Goal: Task Accomplishment & Management: Manage account settings

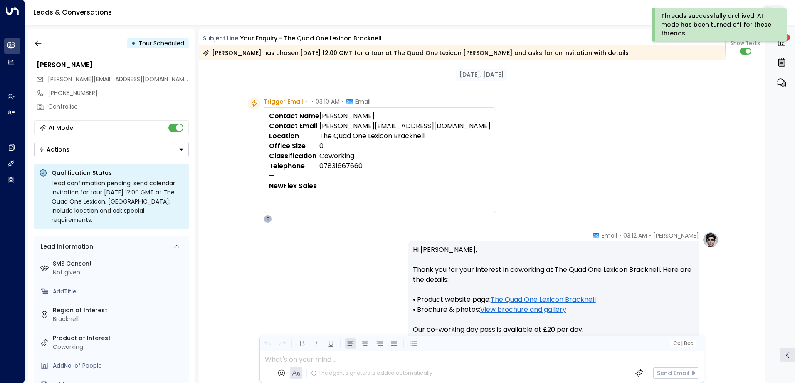
scroll to position [121, 0]
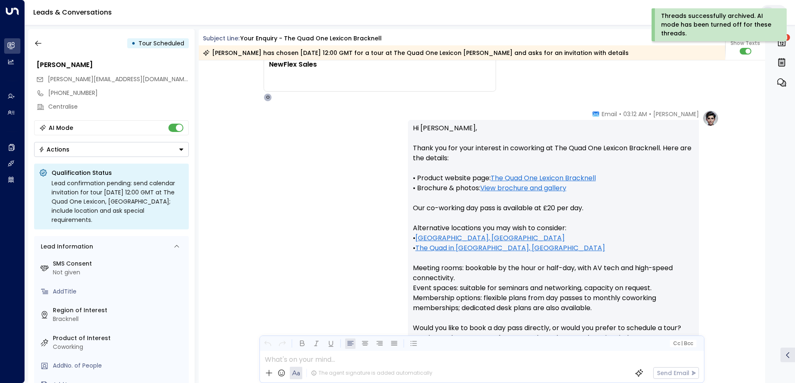
click at [43, 42] on button "button" at bounding box center [38, 43] width 15 height 15
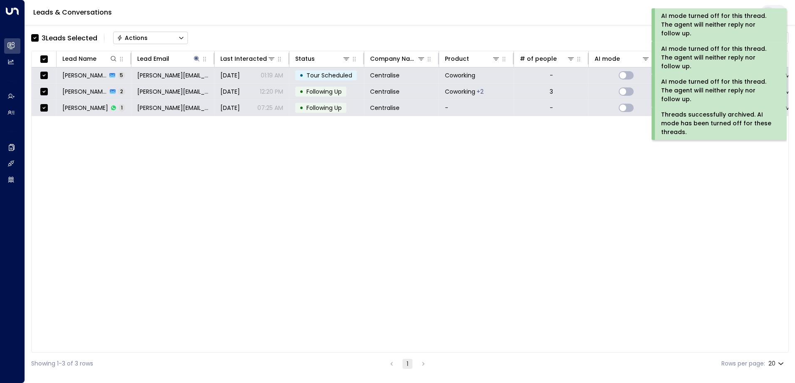
click at [132, 37] on div "Actions" at bounding box center [132, 37] width 31 height 7
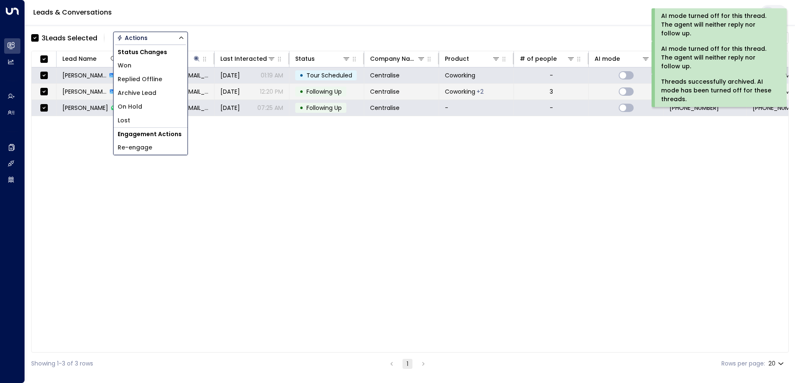
click at [138, 92] on span "Archive Lead" at bounding box center [137, 93] width 39 height 9
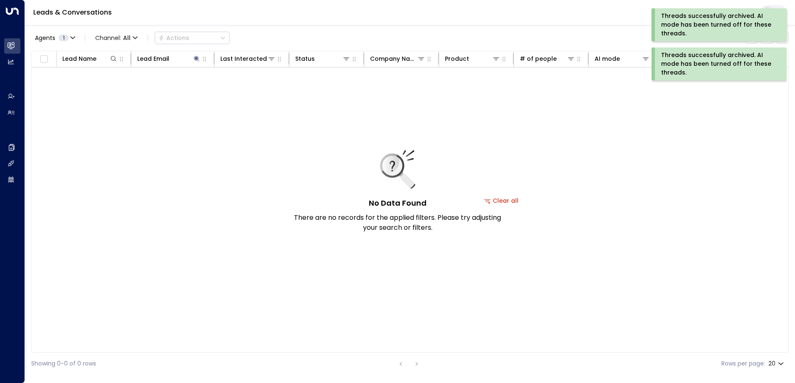
click at [700, 29] on div "Threads successfully archived. AI mode has been turned off for these threads." at bounding box center [718, 25] width 114 height 26
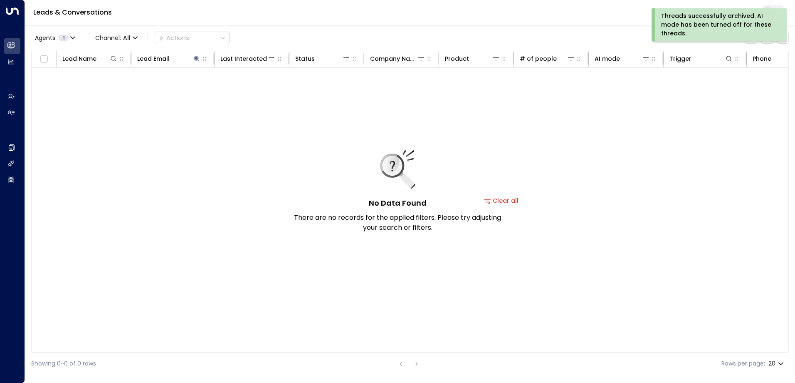
click at [698, 20] on div "Threads successfully archived. AI mode has been turned off for these threads." at bounding box center [718, 25] width 114 height 26
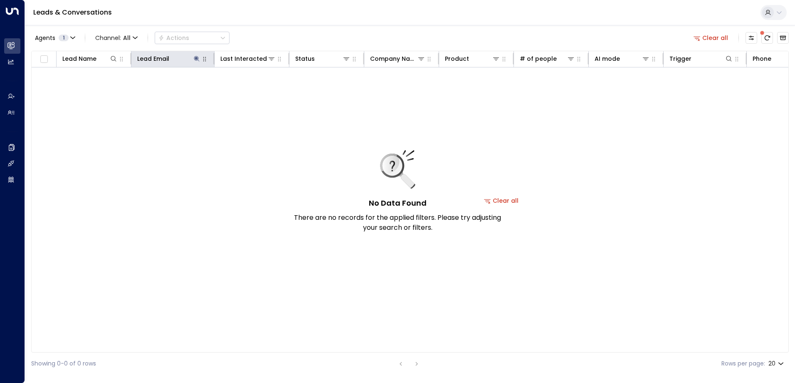
click at [197, 59] on icon at bounding box center [196, 58] width 5 height 5
click at [247, 88] on icon "button" at bounding box center [248, 88] width 5 height 5
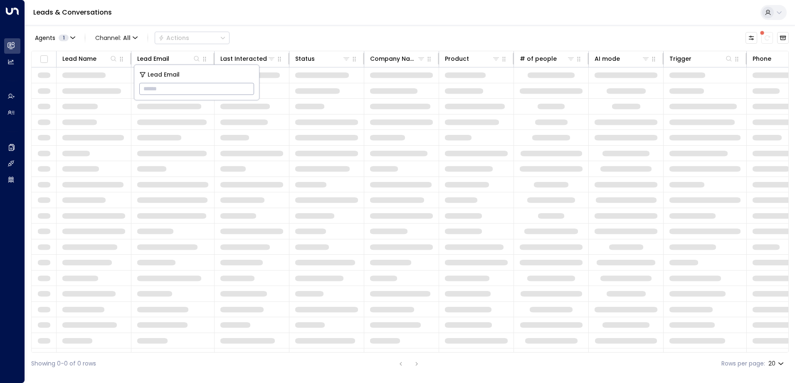
type input "**********"
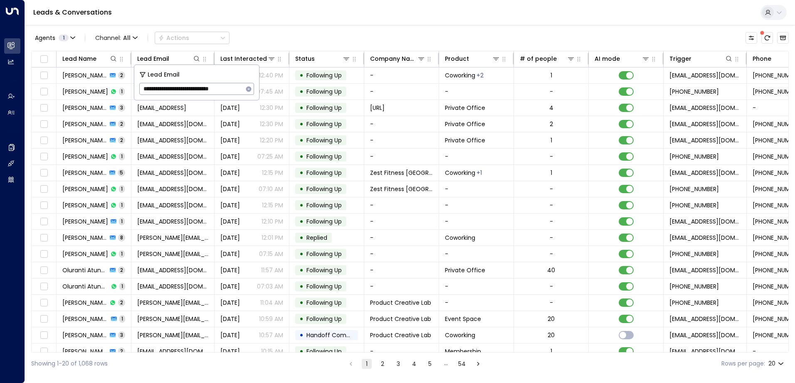
scroll to position [0, 1]
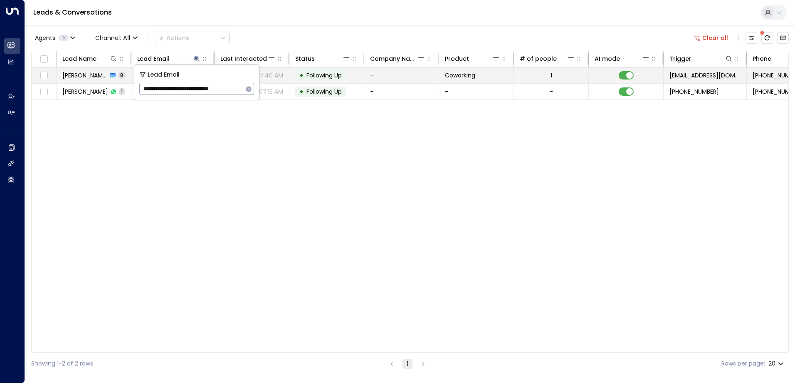
click at [330, 75] on span "Following Up" at bounding box center [324, 75] width 35 height 8
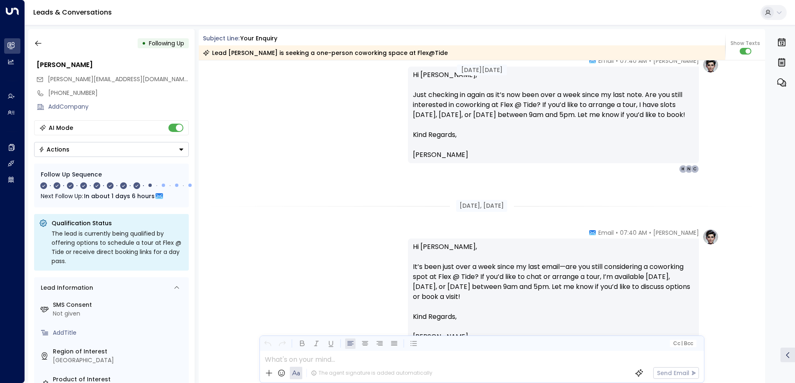
scroll to position [1452, 0]
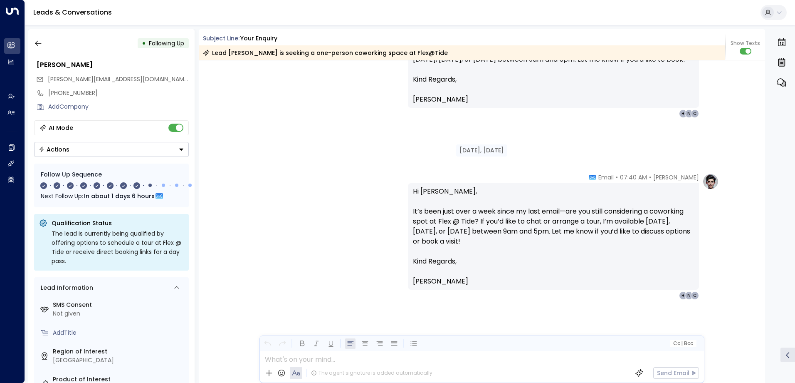
click at [43, 45] on button "button" at bounding box center [38, 43] width 15 height 15
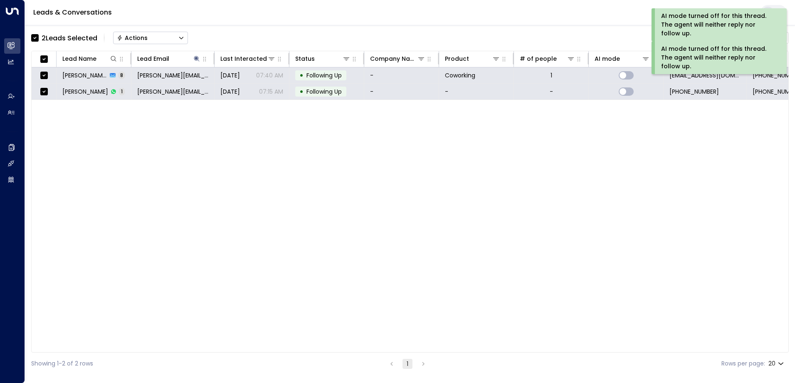
click at [143, 37] on div "Actions" at bounding box center [132, 37] width 31 height 7
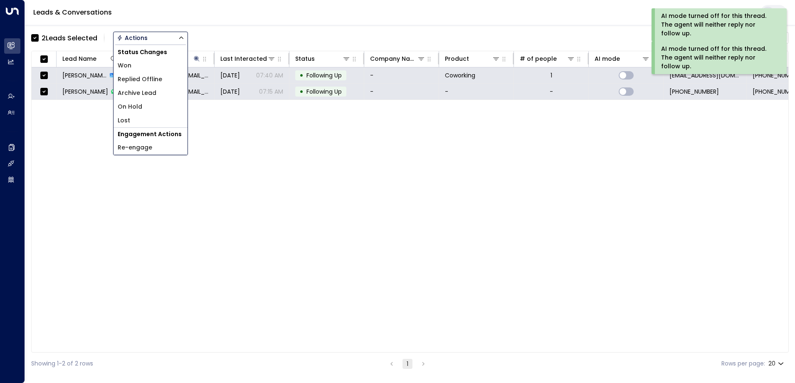
click at [150, 94] on span "Archive Lead" at bounding box center [137, 93] width 39 height 9
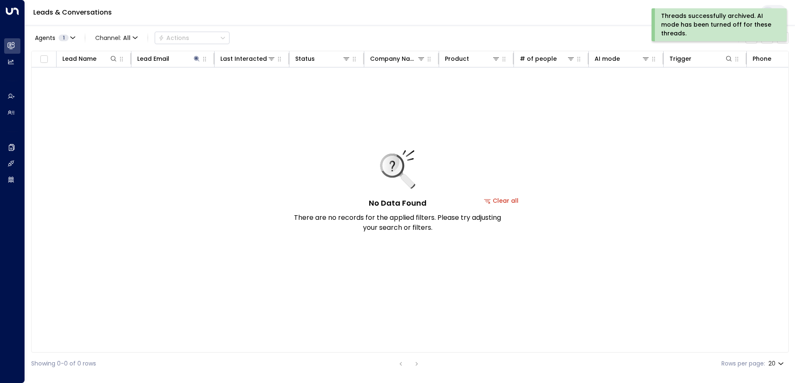
click at [681, 21] on div "Threads successfully archived. AI mode has been turned off for these threads." at bounding box center [718, 25] width 114 height 26
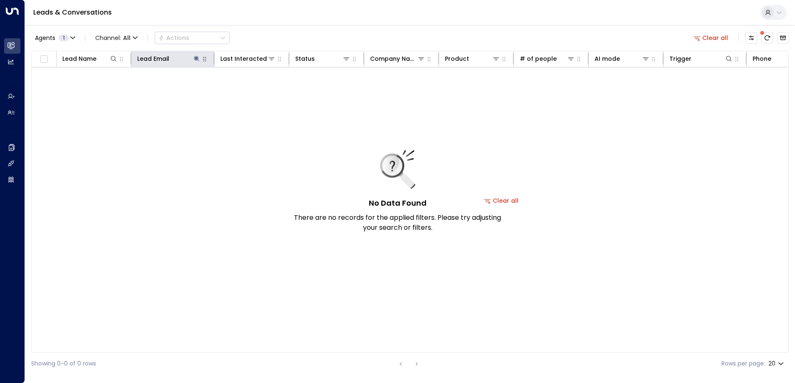
click at [201, 59] on icon "button" at bounding box center [204, 59] width 7 height 7
click at [198, 58] on icon at bounding box center [196, 58] width 5 height 5
click at [245, 87] on icon "button" at bounding box center [248, 89] width 7 height 7
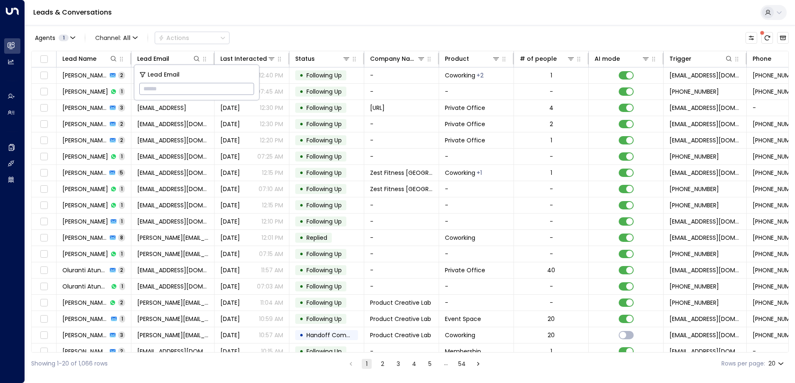
paste input "**********"
type input "**********"
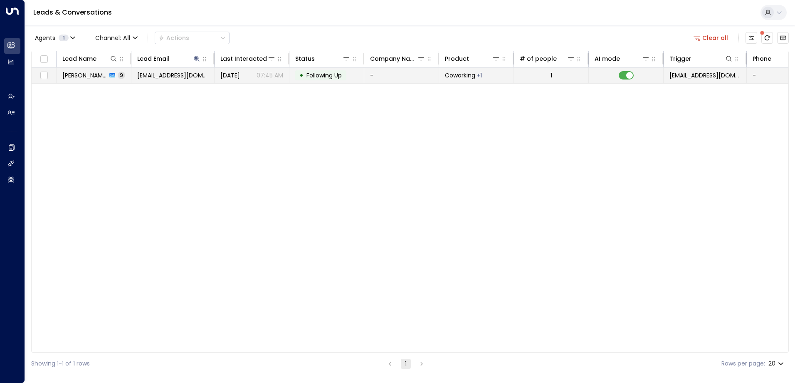
click at [321, 74] on span "Following Up" at bounding box center [324, 75] width 35 height 8
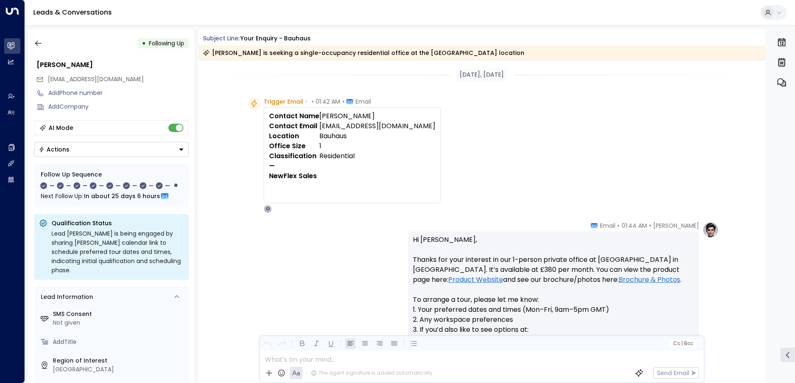
click at [36, 40] on icon "button" at bounding box center [38, 43] width 8 height 8
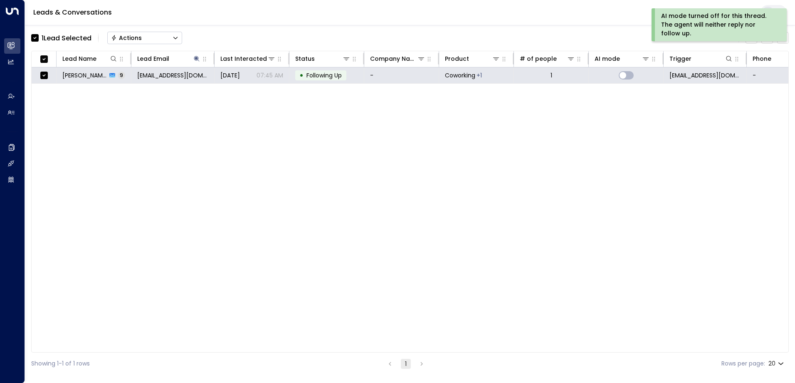
click at [149, 37] on button "Actions" at bounding box center [144, 38] width 75 height 12
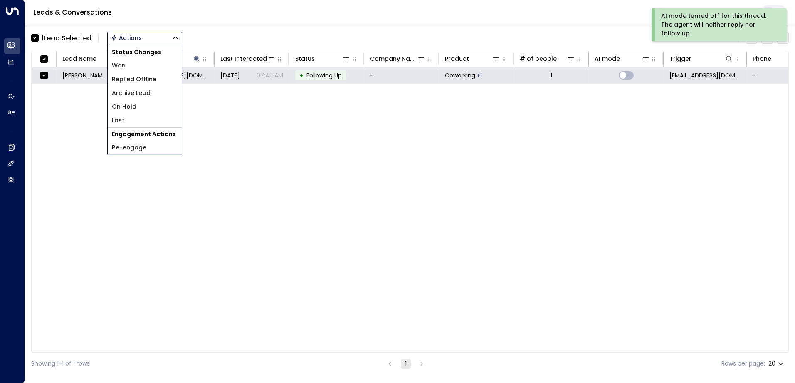
click at [148, 96] on span "Archive Lead" at bounding box center [131, 93] width 39 height 9
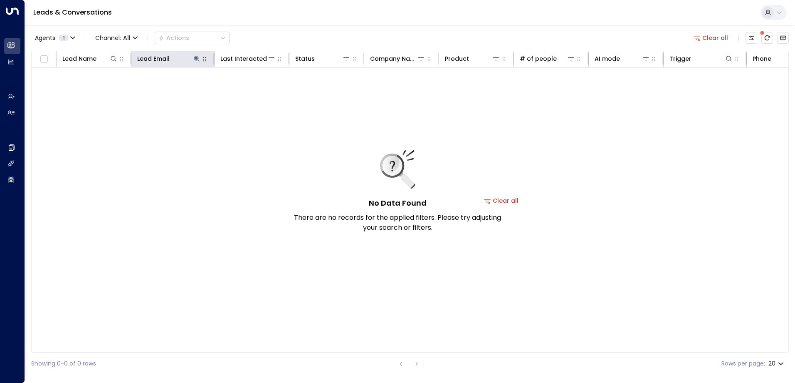
click at [197, 59] on icon at bounding box center [196, 58] width 5 height 5
click at [244, 85] on div "**********" at bounding box center [196, 89] width 115 height 12
click at [248, 88] on icon "button" at bounding box center [248, 89] width 7 height 7
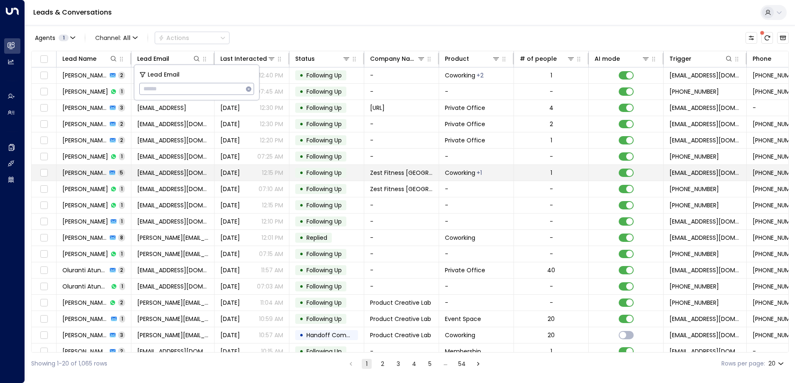
type input "**********"
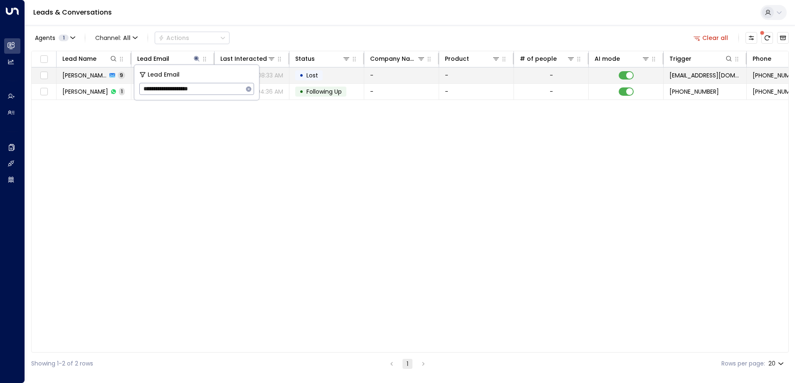
click at [331, 75] on td "• Lost" at bounding box center [326, 75] width 75 height 16
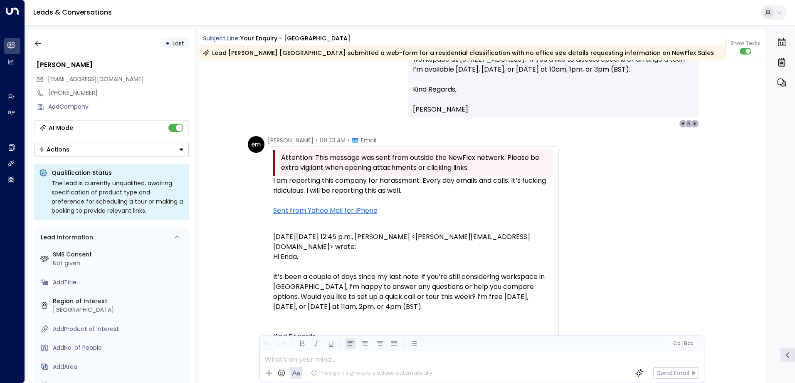
scroll to position [2958, 0]
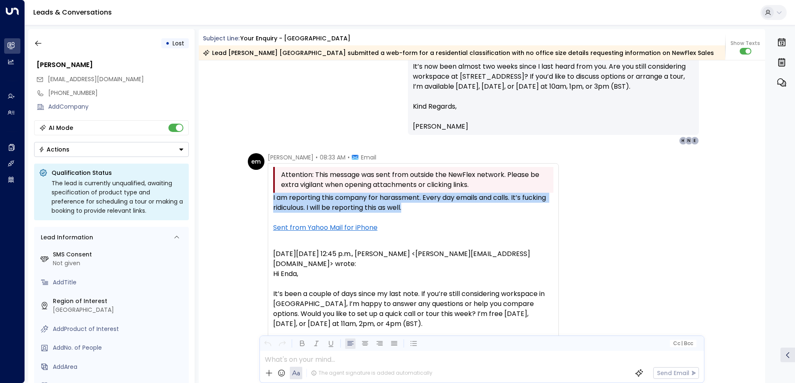
drag, startPoint x: 272, startPoint y: 196, endPoint x: 425, endPoint y: 205, distance: 152.9
drag, startPoint x: 425, startPoint y: 205, endPoint x: 393, endPoint y: 202, distance: 32.2
copy div "I am reporting this company for harassment. Every day emails and calls. It’s fu…"
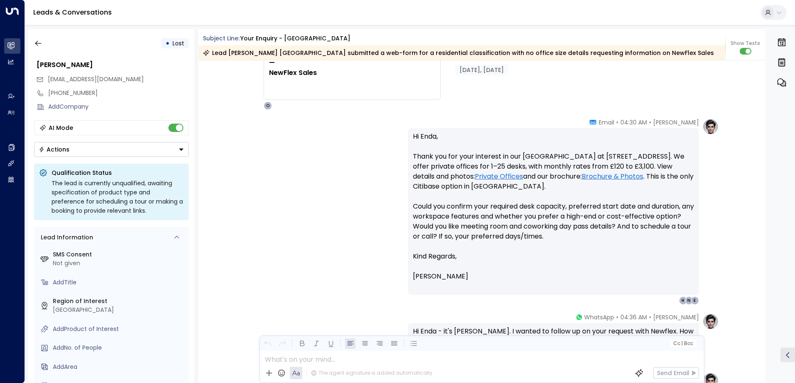
scroll to position [0, 0]
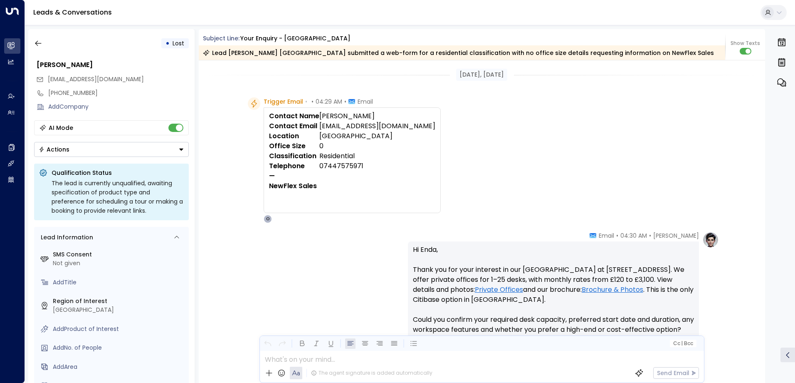
click at [35, 42] on icon "button" at bounding box center [38, 43] width 8 height 8
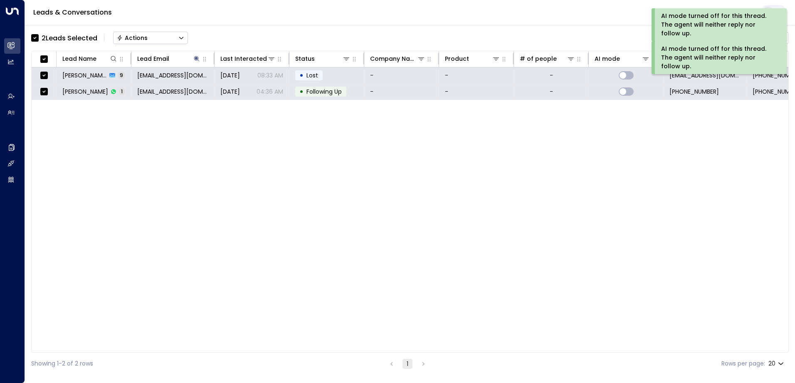
click at [152, 36] on button "Actions" at bounding box center [150, 38] width 75 height 12
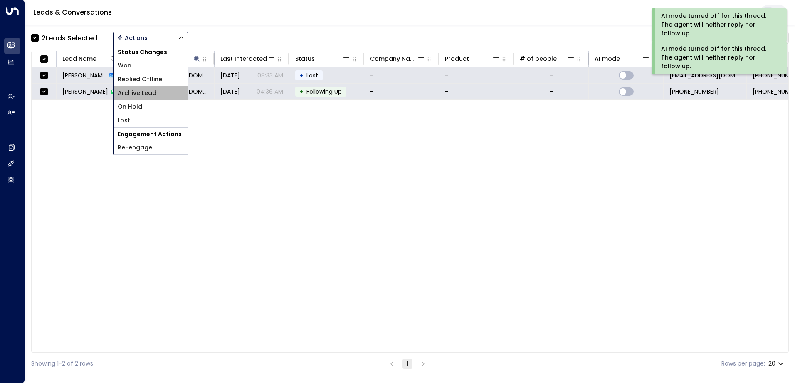
click at [153, 90] on span "Archive Lead" at bounding box center [137, 93] width 39 height 9
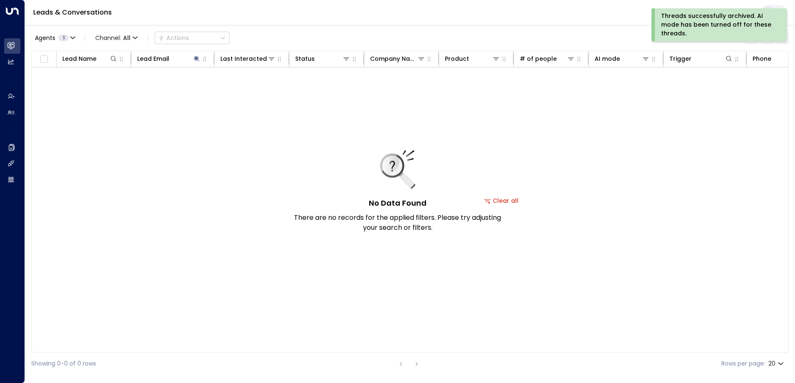
click at [689, 22] on div "Threads successfully archived. AI mode has been turned off for these threads." at bounding box center [718, 25] width 114 height 26
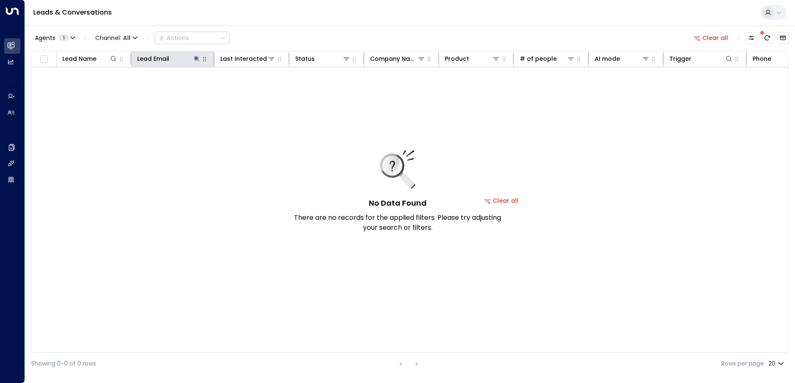
click at [195, 58] on icon at bounding box center [196, 58] width 5 height 5
click at [248, 87] on icon "button" at bounding box center [248, 88] width 5 height 5
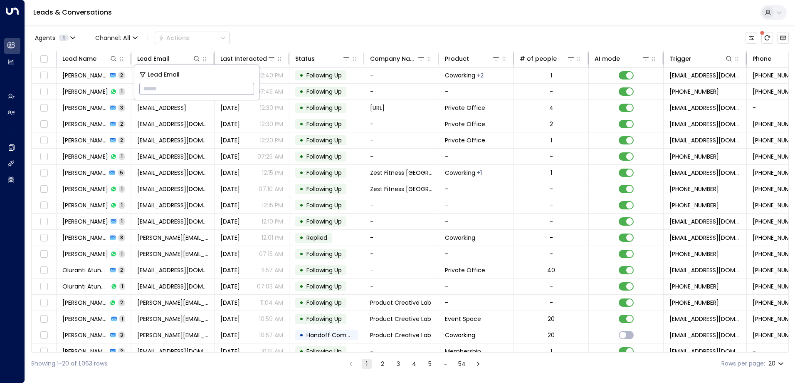
type input "**********"
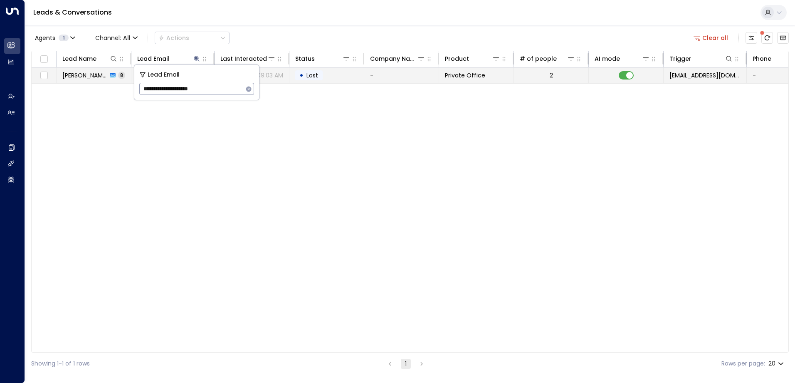
click at [319, 74] on span "Lost" at bounding box center [312, 75] width 17 height 8
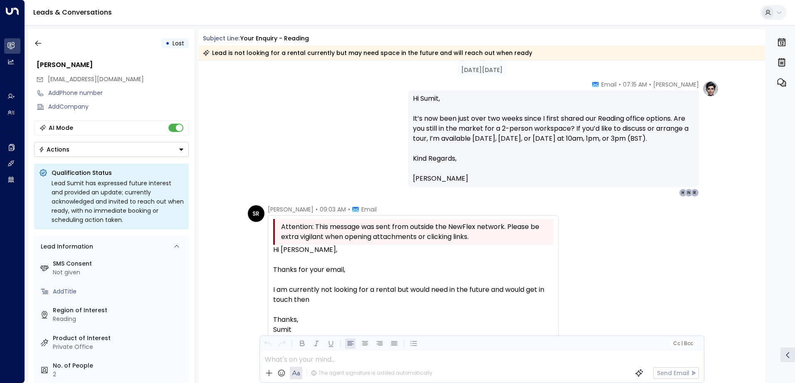
scroll to position [2163, 0]
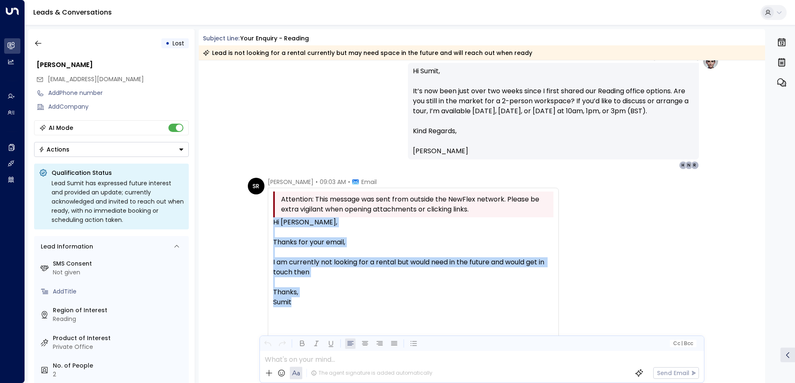
drag, startPoint x: 298, startPoint y: 300, endPoint x: 270, endPoint y: 223, distance: 82.0
drag, startPoint x: 270, startPoint y: 223, endPoint x: 280, endPoint y: 222, distance: 10.9
copy div "Hi [PERSON_NAME], Thanks for your email, I am currently not looking for a renta…"
click at [39, 45] on icon "button" at bounding box center [38, 43] width 8 height 8
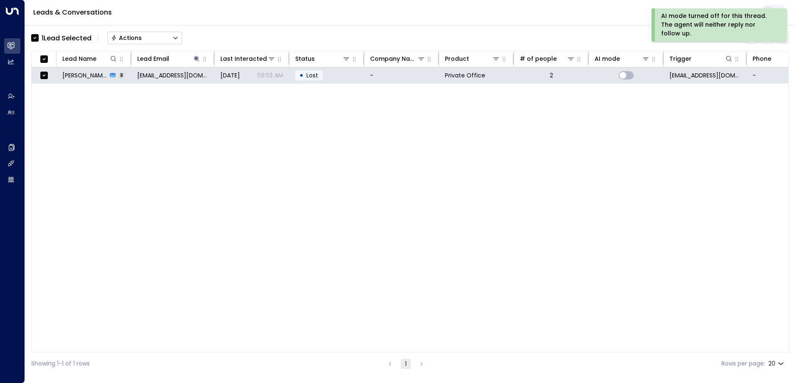
click at [150, 37] on button "Actions" at bounding box center [144, 38] width 75 height 12
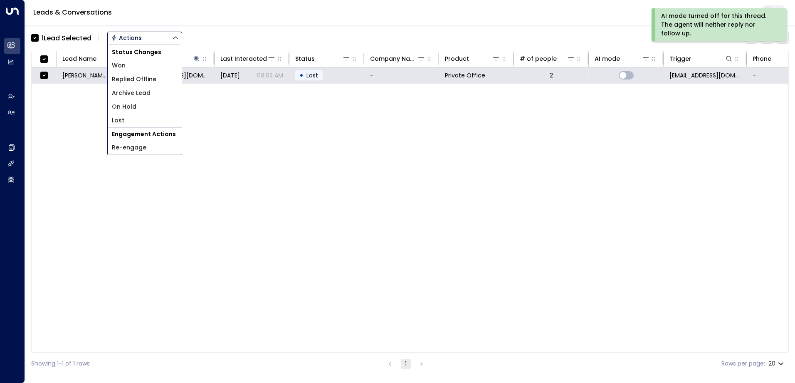
click at [139, 92] on span "Archive Lead" at bounding box center [131, 93] width 39 height 9
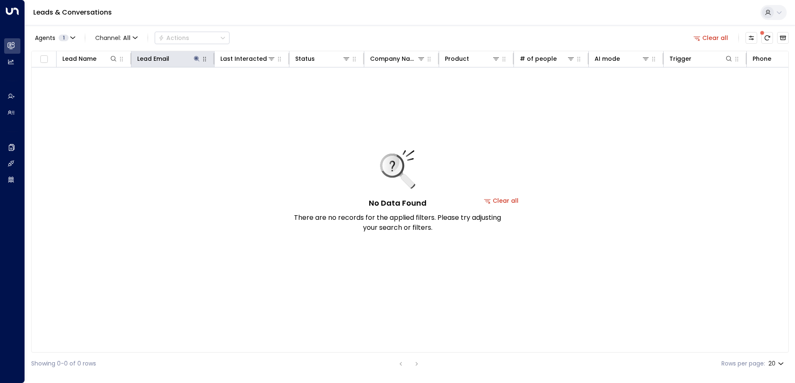
click at [197, 59] on icon at bounding box center [196, 58] width 5 height 5
click at [249, 87] on icon "button" at bounding box center [248, 88] width 5 height 5
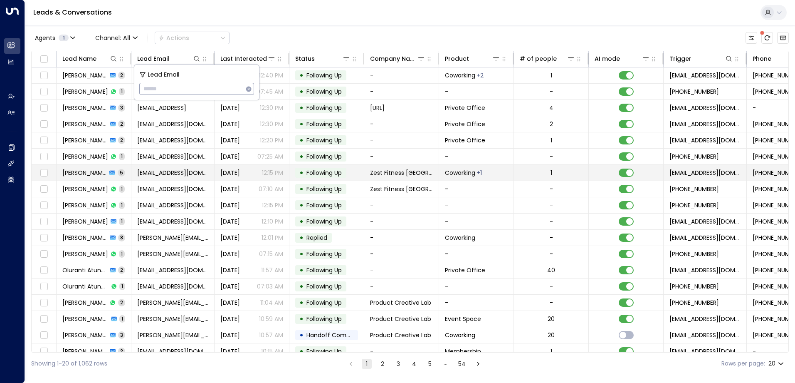
type input "**********"
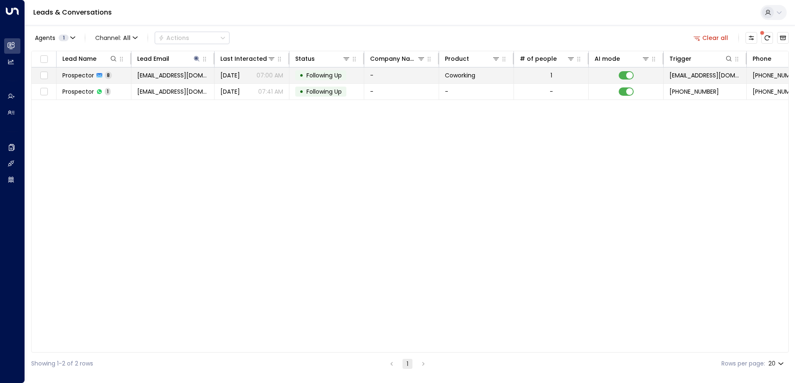
click at [321, 72] on span "Following Up" at bounding box center [324, 75] width 35 height 8
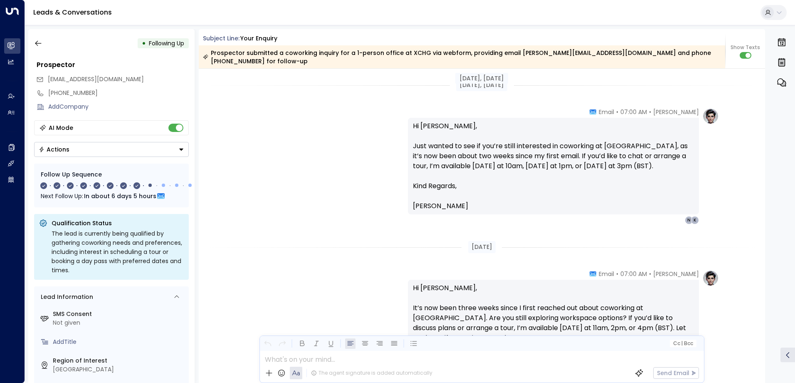
scroll to position [1331, 0]
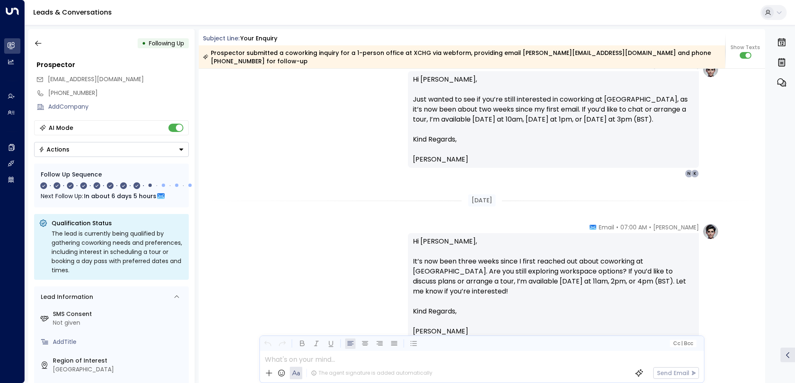
click at [41, 42] on icon "button" at bounding box center [38, 43] width 8 height 8
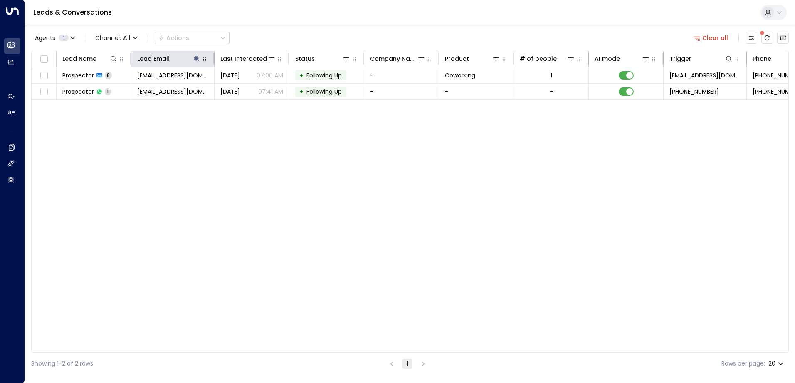
click at [195, 59] on icon at bounding box center [196, 58] width 7 height 7
click at [249, 90] on icon "button" at bounding box center [248, 88] width 5 height 5
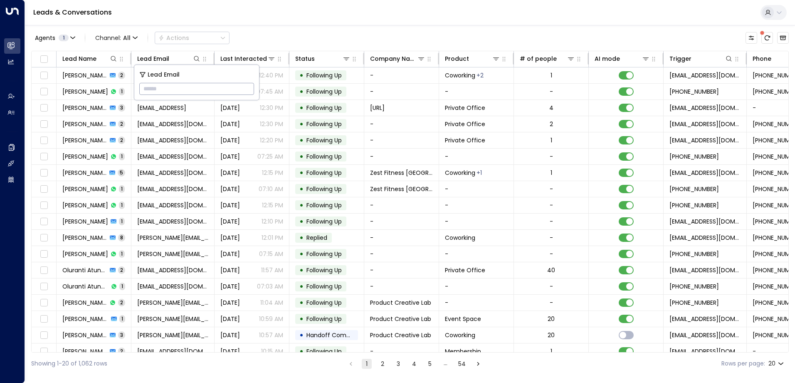
type input "**********"
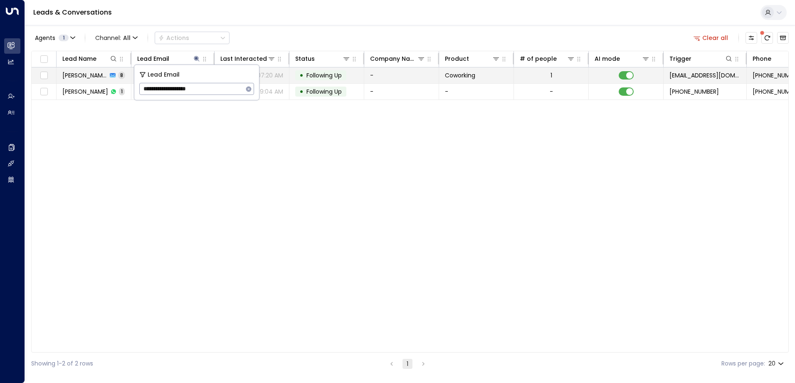
click at [329, 74] on span "Following Up" at bounding box center [324, 75] width 35 height 8
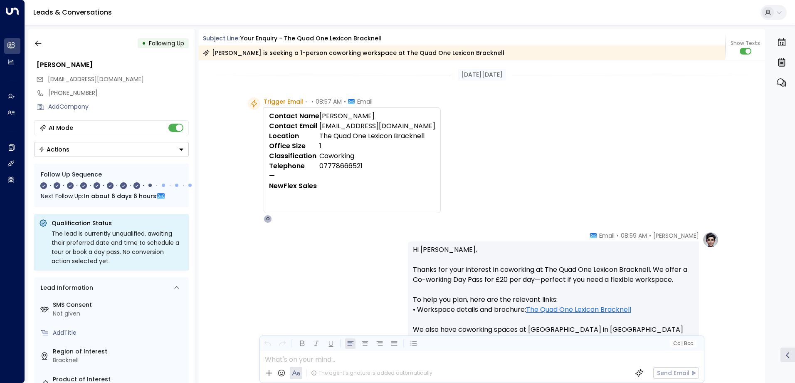
click at [36, 43] on icon "button" at bounding box center [38, 43] width 6 height 5
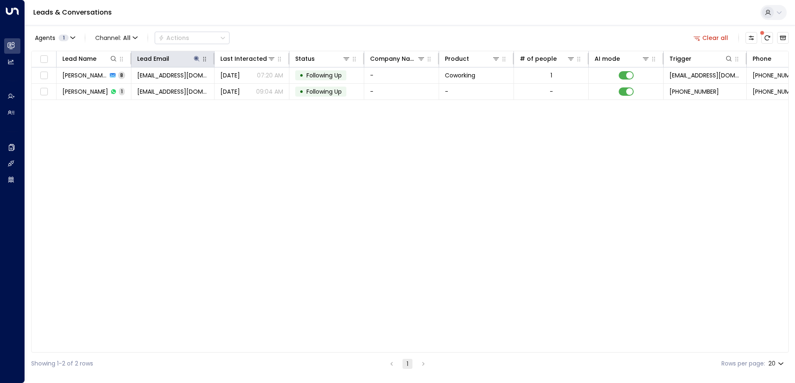
click at [198, 57] on icon at bounding box center [196, 58] width 7 height 7
click at [250, 87] on icon "button" at bounding box center [248, 88] width 5 height 5
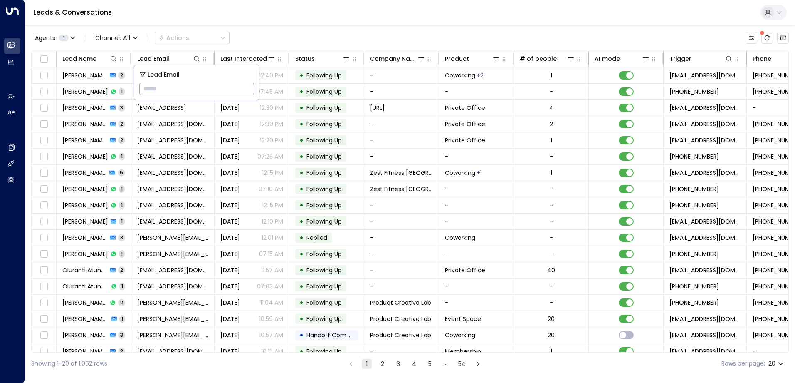
type input "**********"
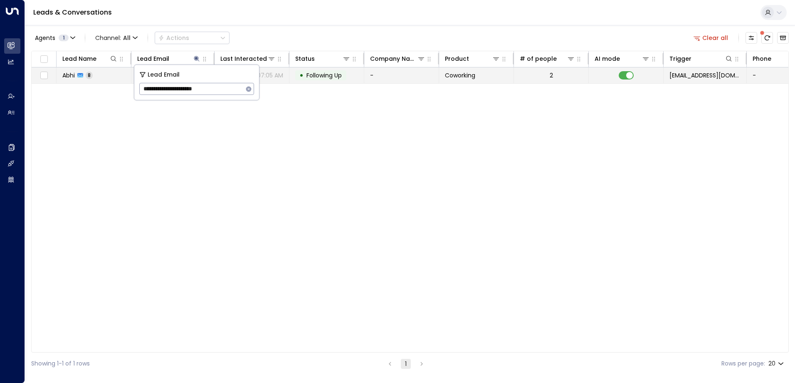
click at [332, 76] on span "Following Up" at bounding box center [324, 75] width 35 height 8
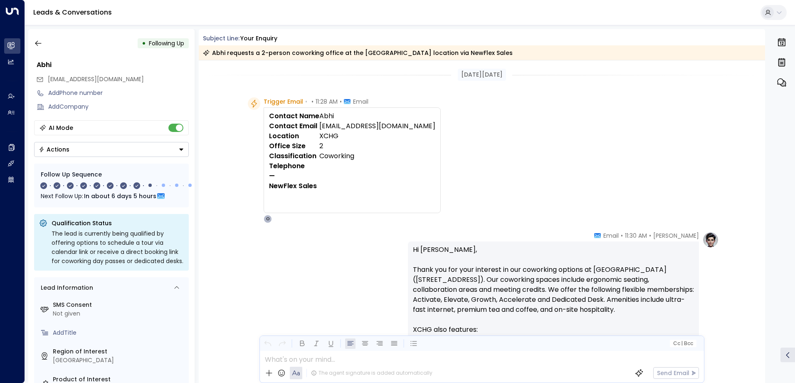
click at [37, 43] on icon "button" at bounding box center [38, 43] width 6 height 5
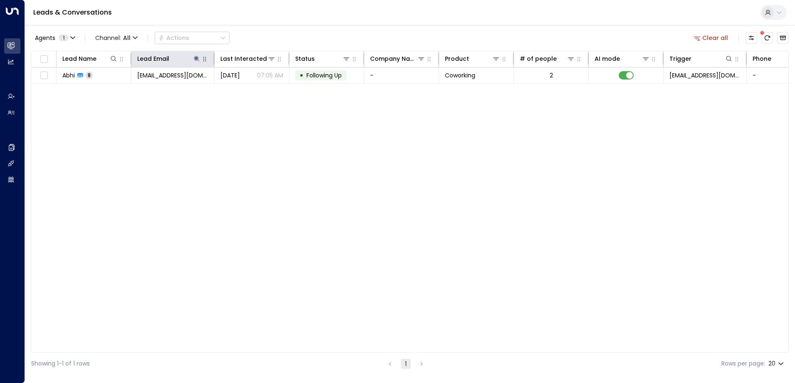
click at [196, 61] on icon at bounding box center [196, 58] width 7 height 7
click at [250, 88] on icon "button" at bounding box center [248, 88] width 5 height 5
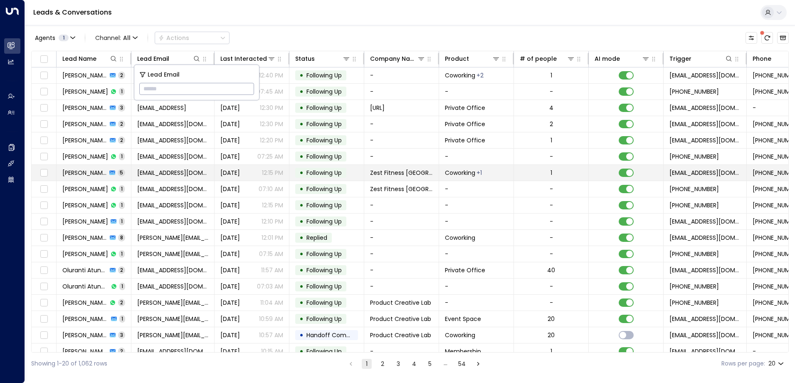
type input "**********"
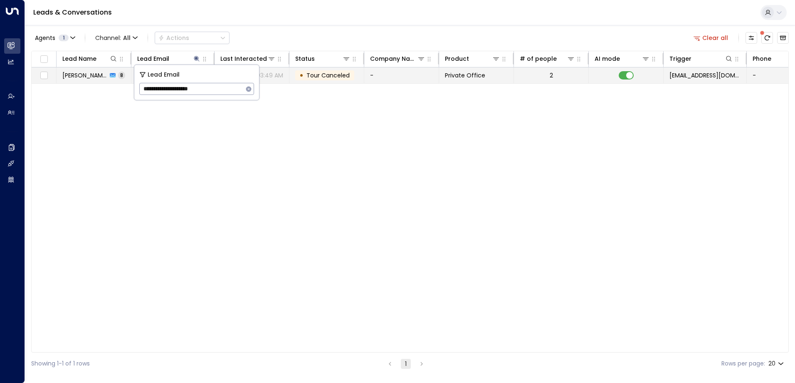
click at [326, 76] on span "Tour Canceled" at bounding box center [328, 75] width 43 height 8
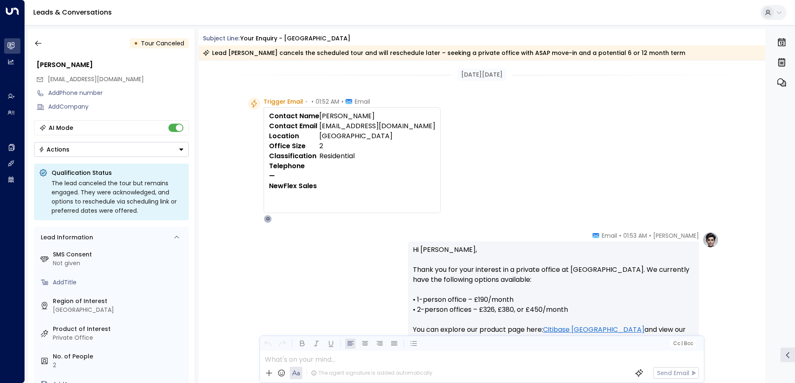
click at [39, 42] on icon "button" at bounding box center [38, 43] width 8 height 8
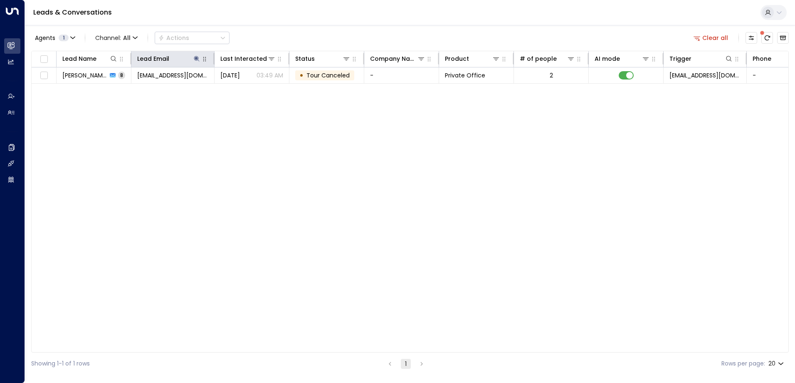
click at [197, 57] on icon at bounding box center [196, 58] width 5 height 5
click at [247, 91] on icon "button" at bounding box center [248, 88] width 5 height 5
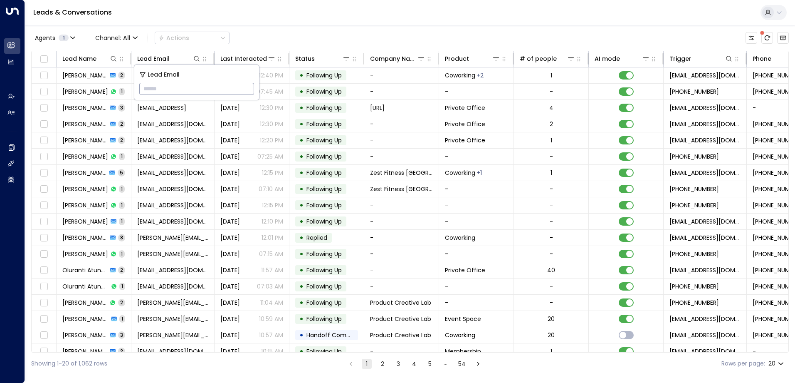
type input "**********"
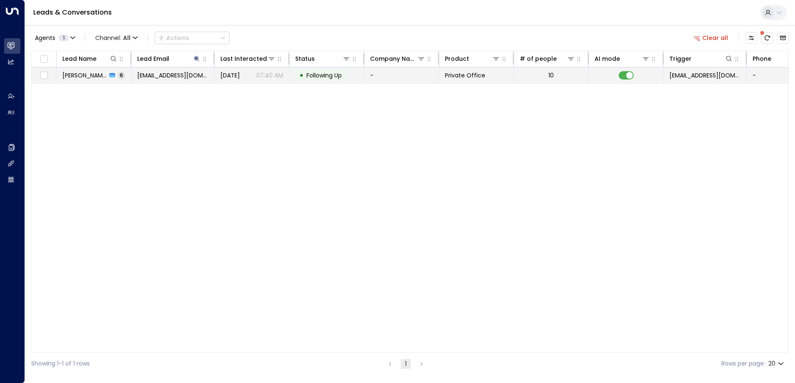
click at [311, 76] on span "Following Up" at bounding box center [324, 75] width 35 height 8
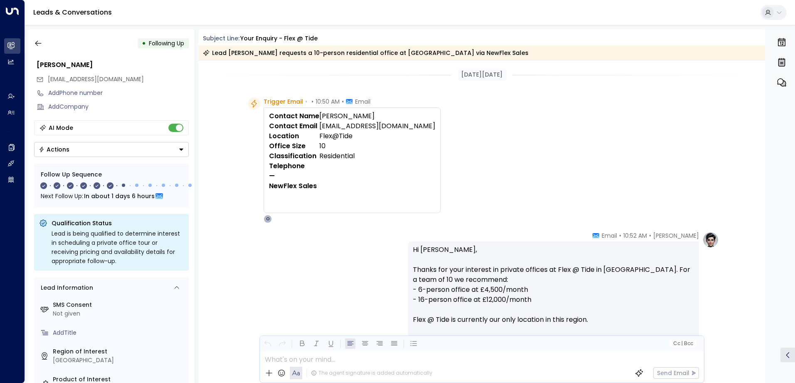
click at [40, 45] on icon "button" at bounding box center [38, 43] width 8 height 8
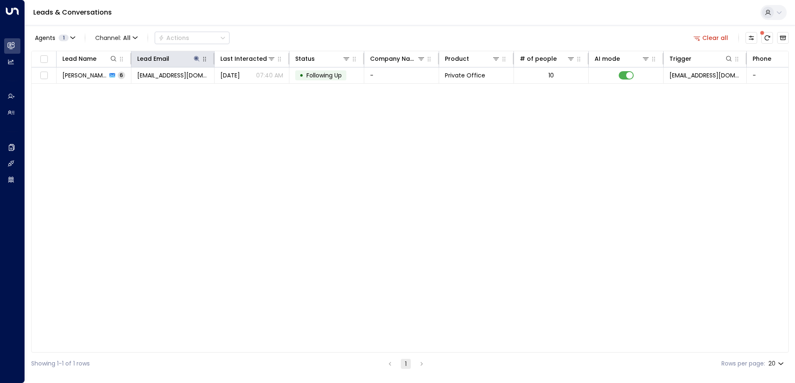
click at [195, 57] on icon at bounding box center [196, 58] width 7 height 7
click at [246, 88] on icon "button" at bounding box center [248, 88] width 5 height 5
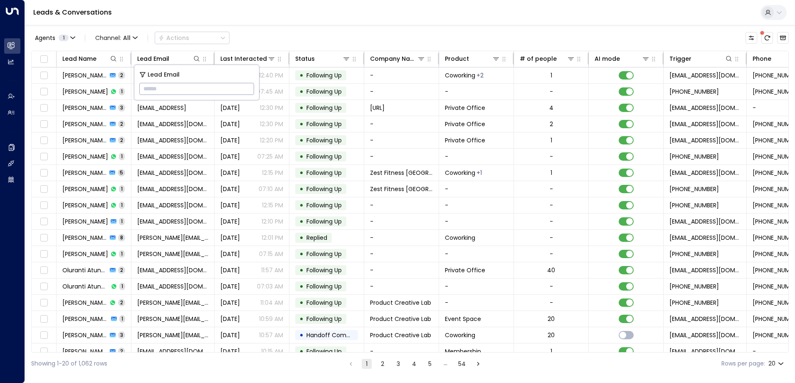
type input "**********"
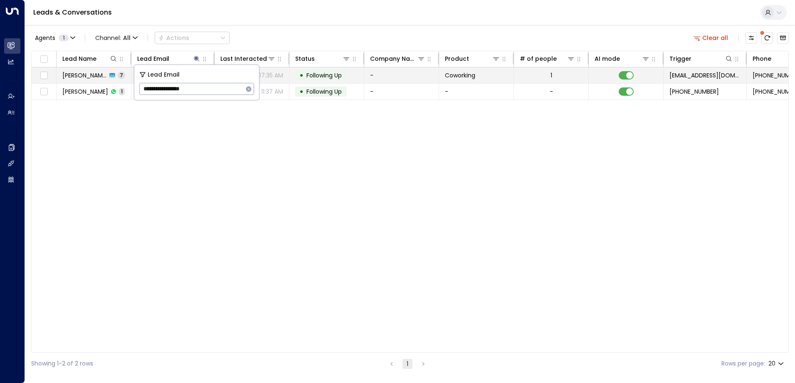
click at [323, 75] on span "Following Up" at bounding box center [324, 75] width 35 height 8
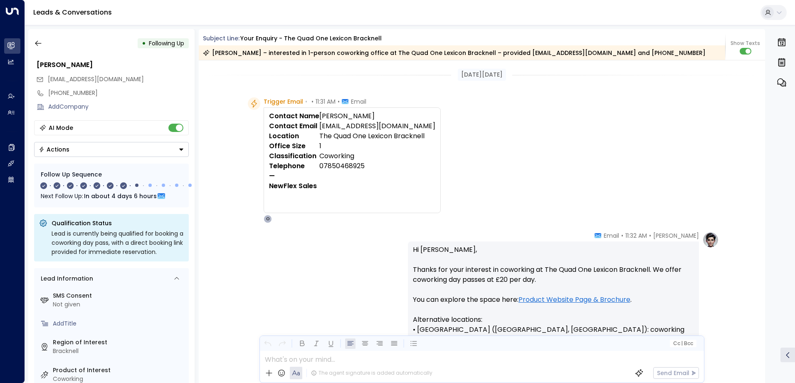
click at [41, 45] on icon "button" at bounding box center [38, 43] width 8 height 8
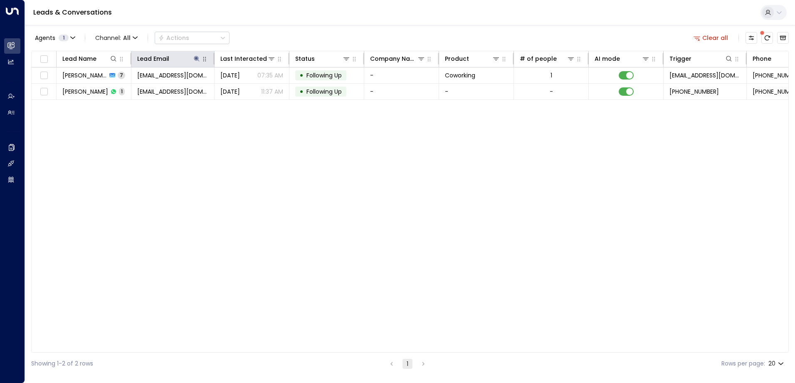
click at [198, 58] on icon at bounding box center [196, 58] width 5 height 5
click at [248, 89] on icon "button" at bounding box center [248, 88] width 5 height 5
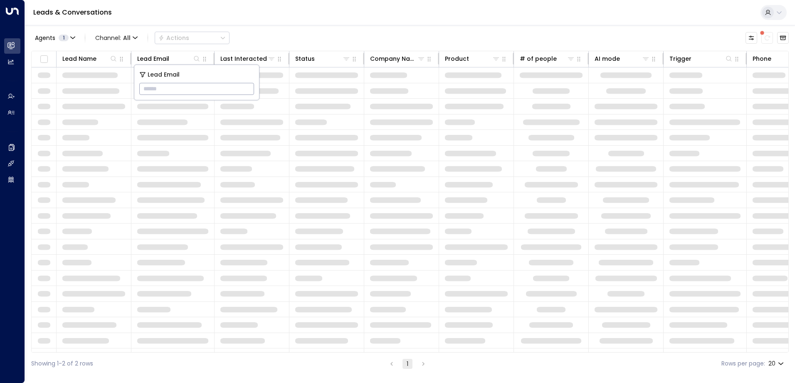
type input "**********"
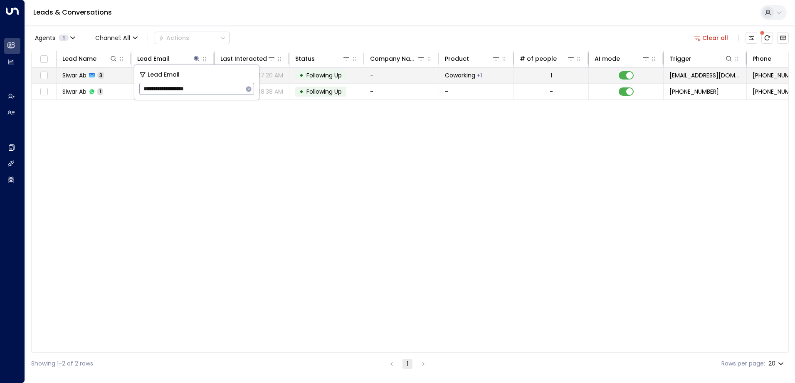
click at [334, 74] on span "Following Up" at bounding box center [324, 75] width 35 height 8
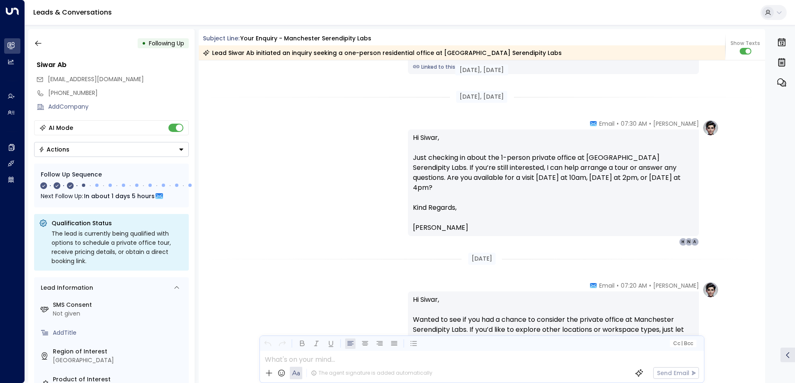
scroll to position [690, 0]
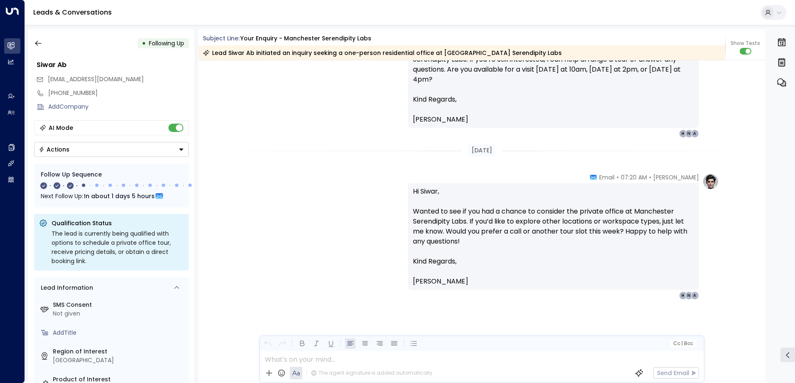
click at [43, 40] on button "button" at bounding box center [38, 43] width 15 height 15
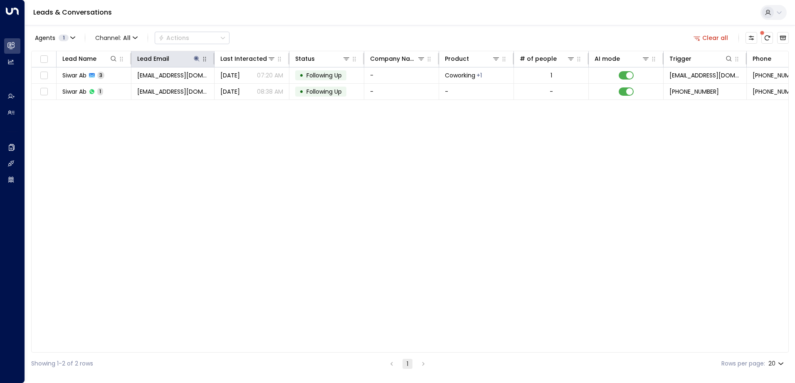
click at [194, 57] on icon at bounding box center [196, 58] width 7 height 7
click at [248, 87] on icon "button" at bounding box center [248, 88] width 5 height 5
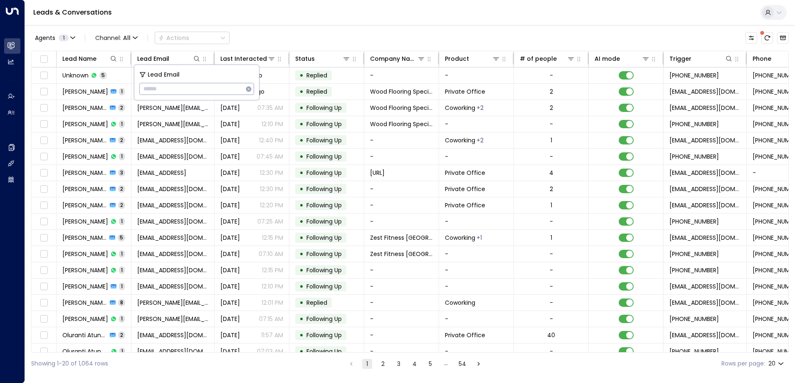
type input "**********"
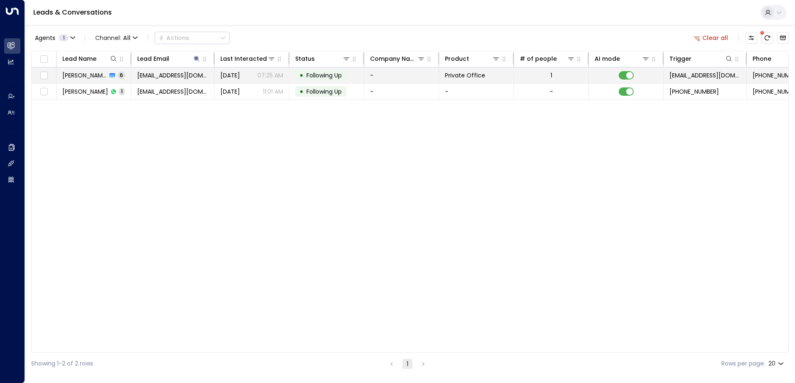
click at [326, 74] on span "Following Up" at bounding box center [324, 75] width 35 height 8
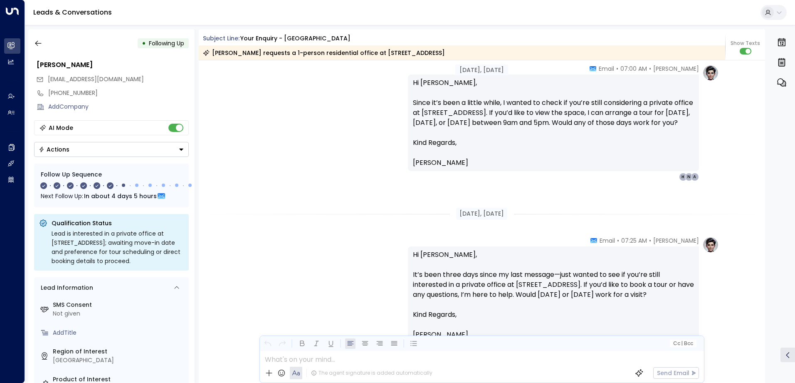
scroll to position [1096, 0]
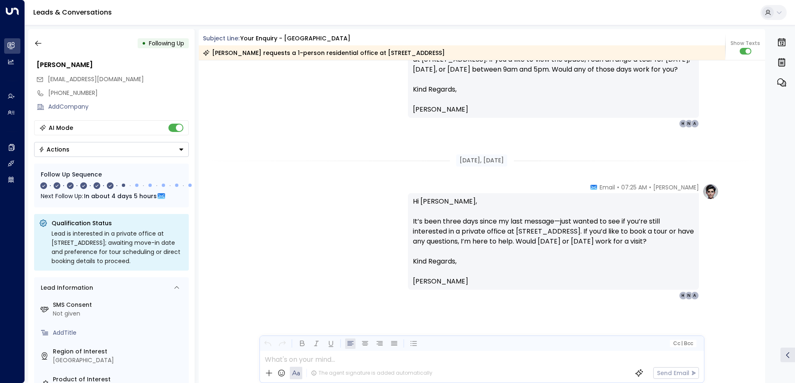
click at [38, 42] on icon "button" at bounding box center [38, 43] width 8 height 8
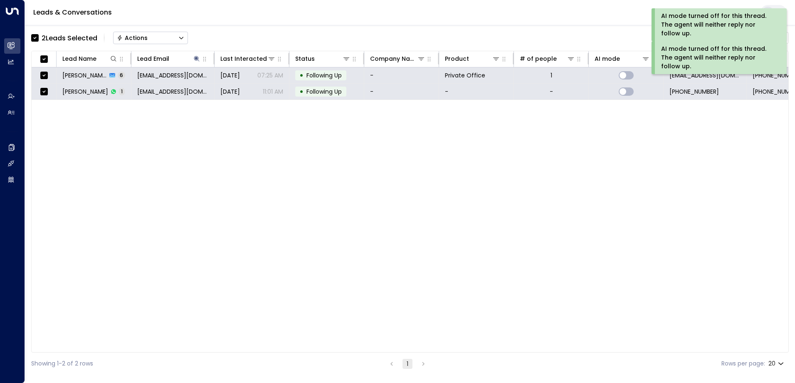
click at [143, 37] on div "Actions" at bounding box center [132, 37] width 31 height 7
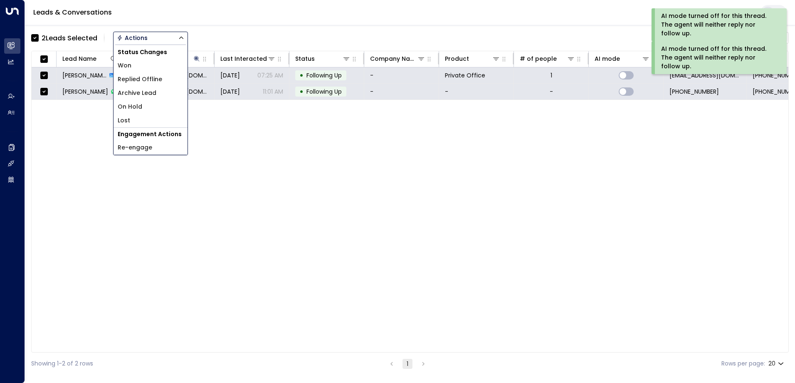
click at [134, 89] on span "Archive Lead" at bounding box center [137, 93] width 39 height 9
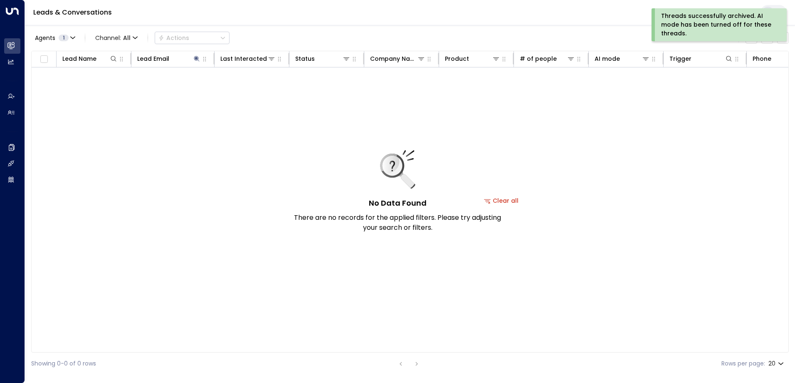
click at [697, 22] on div "Threads successfully archived. AI mode has been turned off for these threads." at bounding box center [718, 25] width 114 height 26
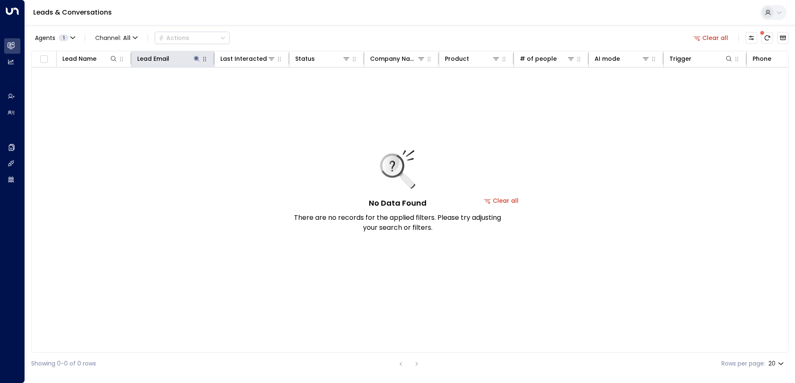
click at [197, 57] on icon at bounding box center [196, 58] width 5 height 5
click at [249, 85] on button "button" at bounding box center [248, 89] width 11 height 11
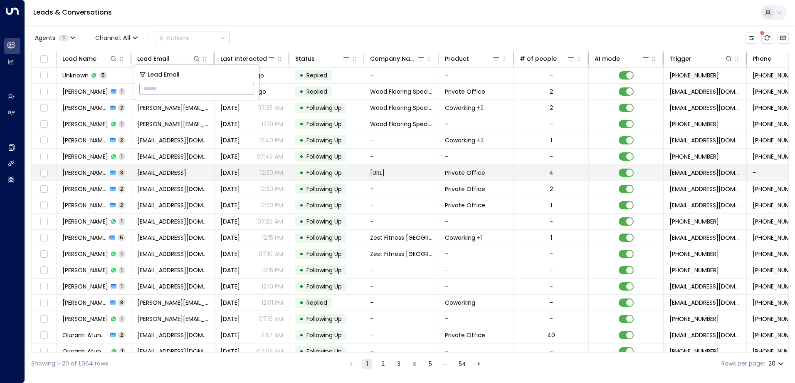
type input "**********"
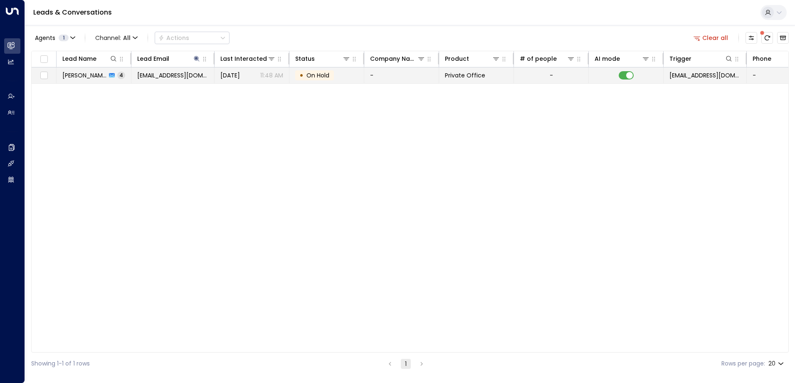
click at [318, 74] on span "On Hold" at bounding box center [318, 75] width 23 height 8
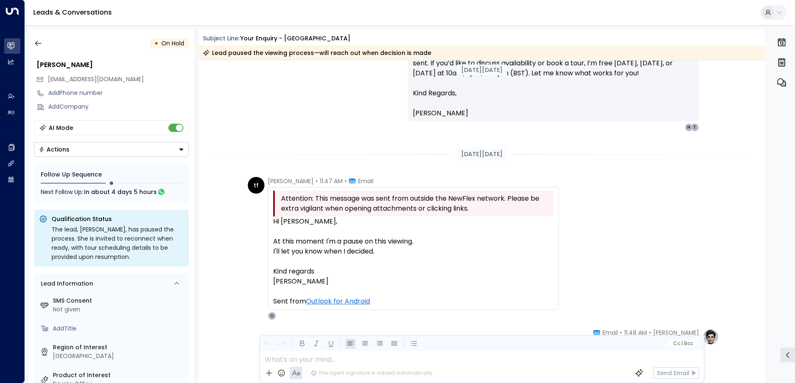
scroll to position [623, 0]
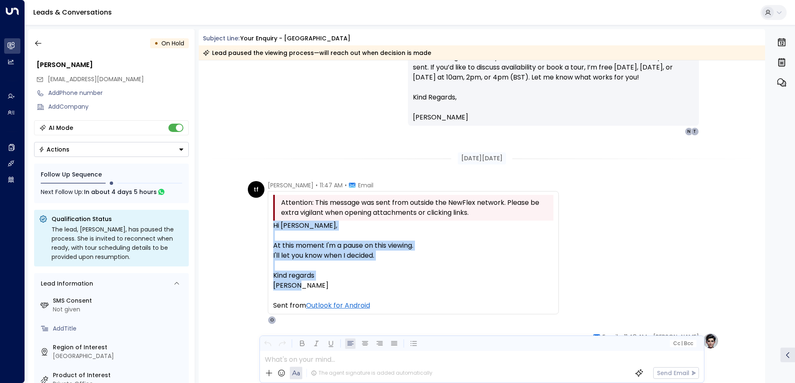
drag, startPoint x: 271, startPoint y: 226, endPoint x: 357, endPoint y: 284, distance: 103.7
click at [357, 284] on div "Attention: This message was sent from outside the NewFlex network. Please be ex…" at bounding box center [413, 252] width 291 height 123
drag, startPoint x: 357, startPoint y: 284, endPoint x: 336, endPoint y: 255, distance: 36.1
copy div "Hi [PERSON_NAME], At this moment I'm a pause on this viewing. I'll let you know…"
click at [35, 43] on icon "button" at bounding box center [38, 43] width 6 height 5
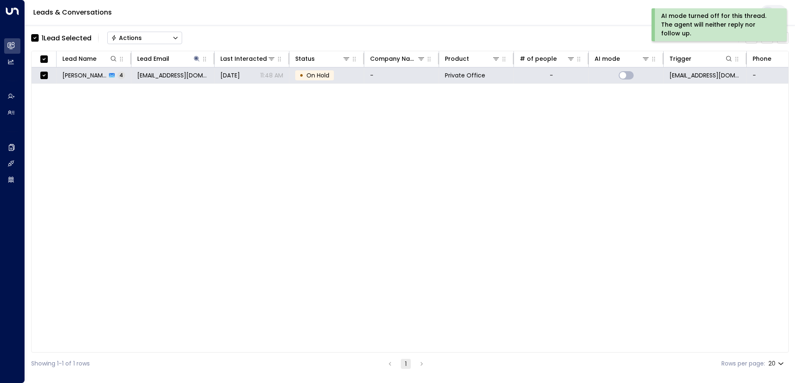
click at [161, 35] on button "Actions" at bounding box center [144, 38] width 75 height 12
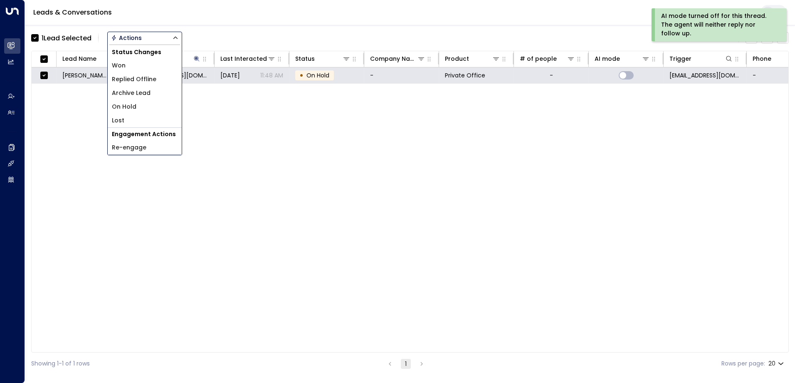
click at [156, 91] on li "Archive Lead" at bounding box center [145, 93] width 74 height 14
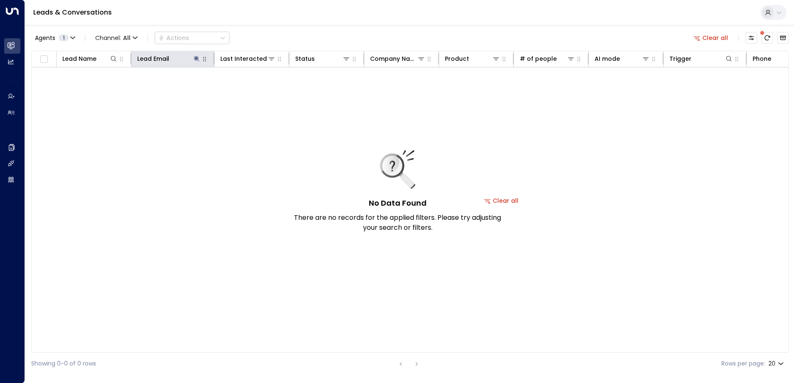
click at [195, 57] on icon at bounding box center [196, 58] width 7 height 7
click at [247, 89] on icon "button" at bounding box center [248, 88] width 5 height 5
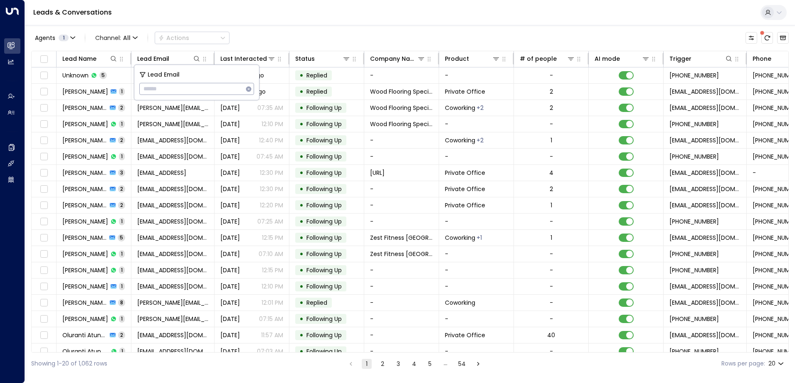
type input "**********"
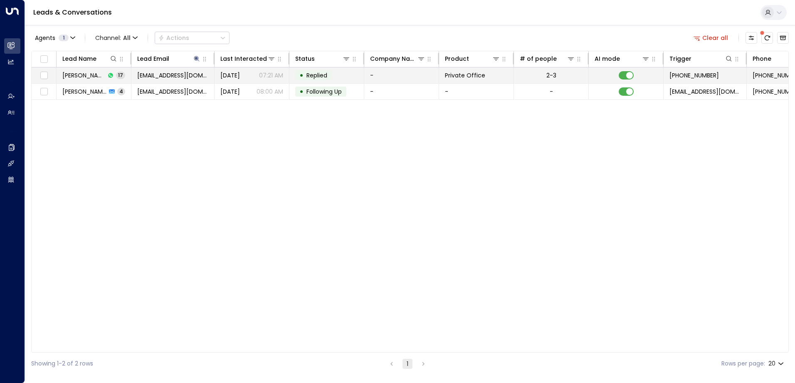
click at [325, 74] on span "Replied" at bounding box center [317, 75] width 21 height 8
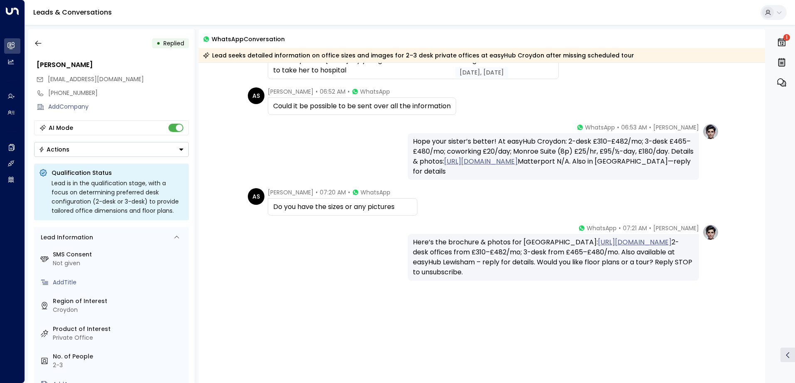
scroll to position [1083, 0]
click at [43, 42] on button "button" at bounding box center [38, 43] width 15 height 15
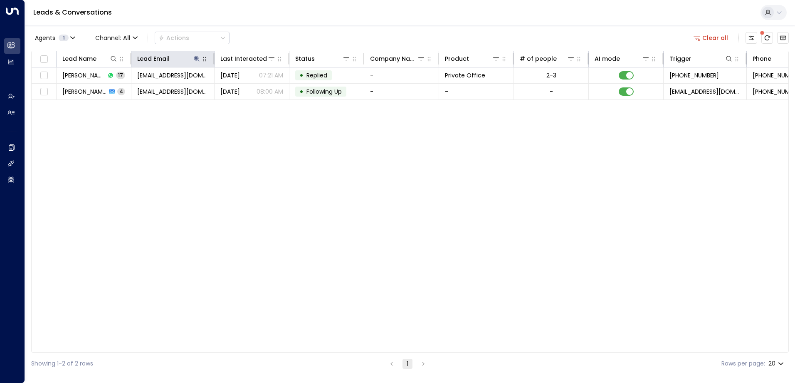
click at [197, 58] on icon at bounding box center [196, 58] width 5 height 5
click at [248, 86] on icon "button" at bounding box center [248, 89] width 7 height 7
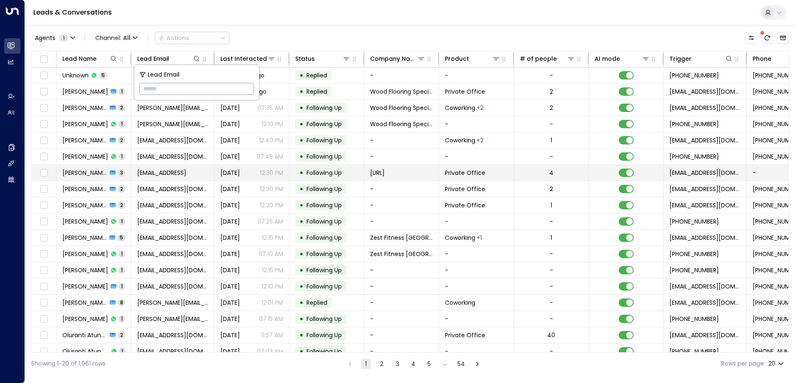
type input "**********"
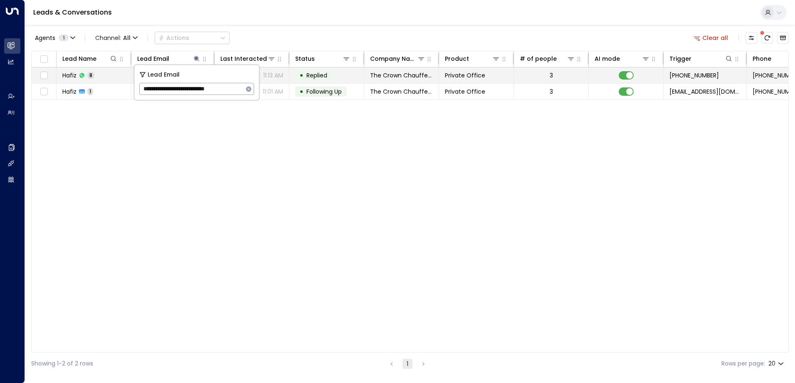
click at [328, 75] on span "Replied" at bounding box center [317, 75] width 27 height 8
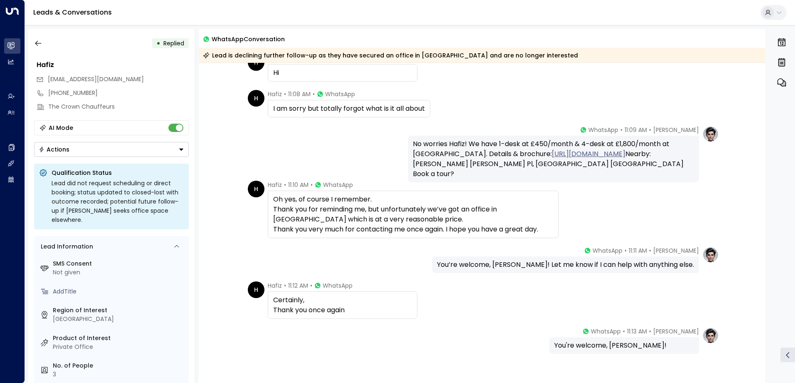
scroll to position [166, 0]
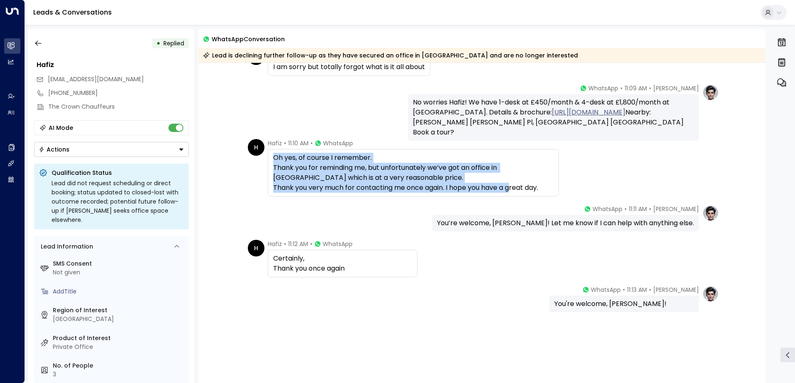
drag, startPoint x: 517, startPoint y: 187, endPoint x: 274, endPoint y: 156, distance: 244.8
click at [274, 156] on div "Oh yes, of course I remember. Thank you for reminding me, but unfortunately we’…" at bounding box center [413, 173] width 280 height 40
drag, startPoint x: 274, startPoint y: 156, endPoint x: 344, endPoint y: 173, distance: 72.1
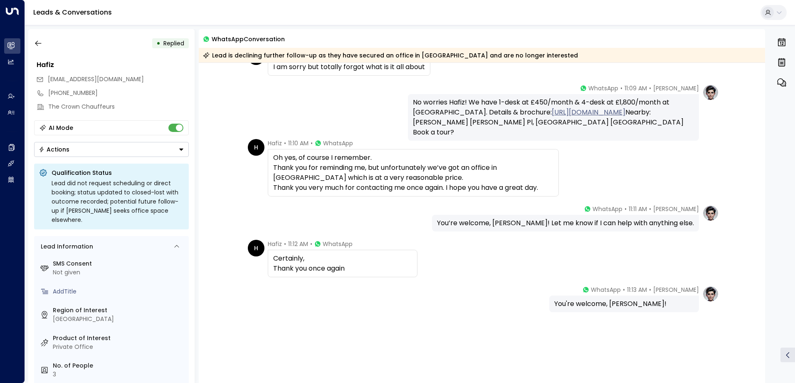
click at [382, 230] on div "[PERSON_NAME] • 11:11 AM • WhatsApp You’re welcome, Hafiz! Let me know if I can…" at bounding box center [482, 218] width 474 height 27
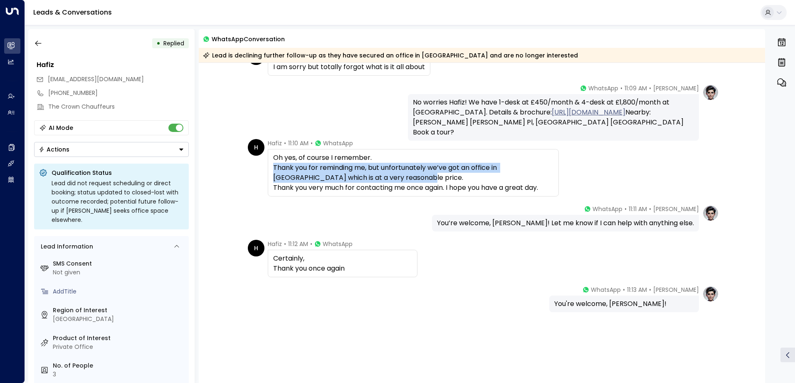
drag, startPoint x: 373, startPoint y: 176, endPoint x: 272, endPoint y: 172, distance: 101.6
click at [273, 172] on div "Oh yes, of course I remember. Thank you for reminding me, but unfortunately we’…" at bounding box center [413, 173] width 280 height 40
drag, startPoint x: 272, startPoint y: 172, endPoint x: 277, endPoint y: 168, distance: 6.2
copy div "Thank you for reminding me, but unfortunately we’ve got an office in [GEOGRAPHI…"
click at [35, 44] on icon "button" at bounding box center [38, 43] width 8 height 8
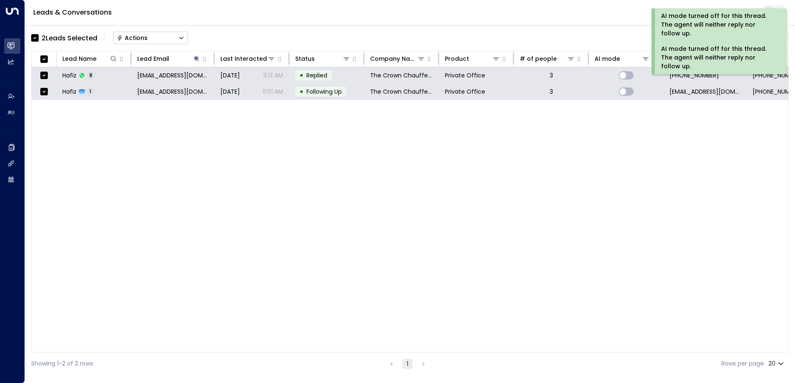
click at [133, 32] on button "Actions" at bounding box center [150, 38] width 75 height 12
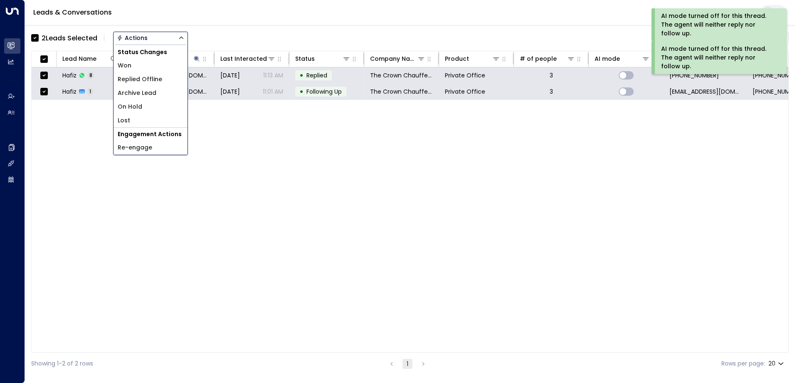
click at [145, 90] on span "Archive Lead" at bounding box center [137, 93] width 39 height 9
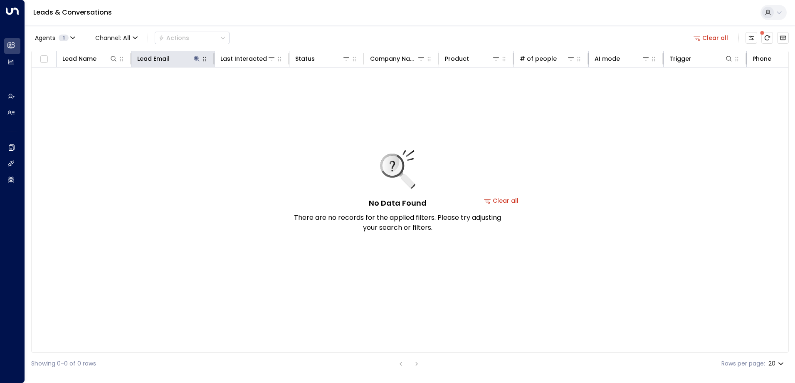
click at [195, 59] on icon at bounding box center [196, 58] width 7 height 7
click at [252, 89] on icon "button" at bounding box center [248, 89] width 7 height 7
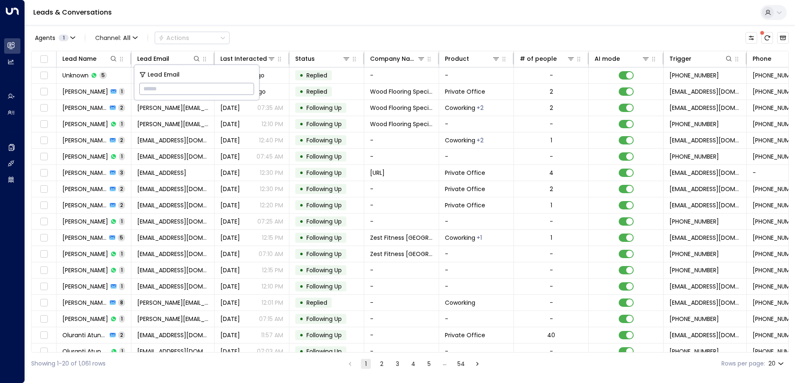
type input "**********"
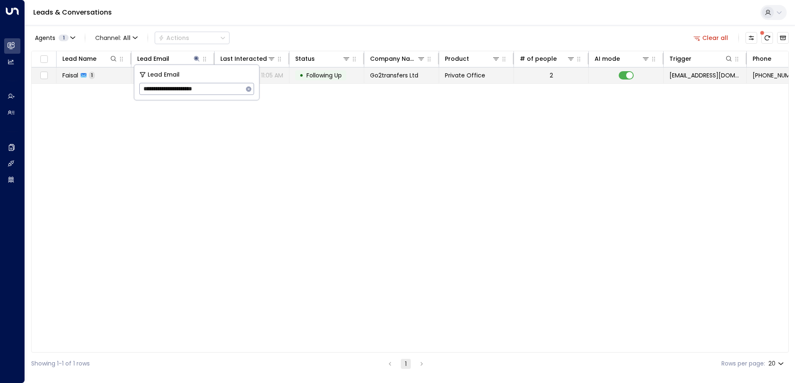
click at [327, 75] on span "Following Up" at bounding box center [324, 75] width 35 height 8
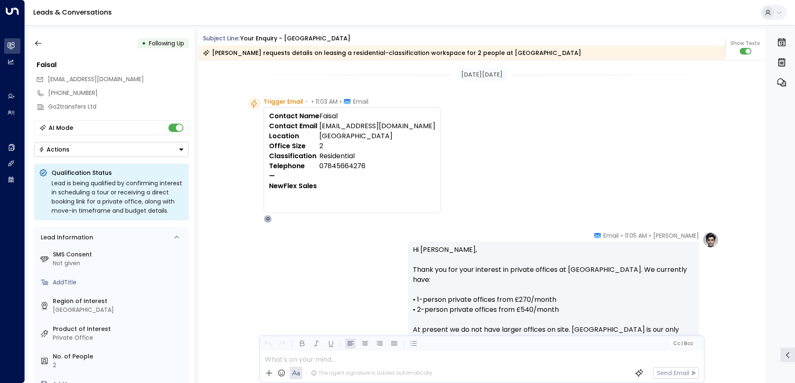
click at [41, 45] on icon "button" at bounding box center [38, 43] width 8 height 8
